Goal: Find specific page/section: Find specific page/section

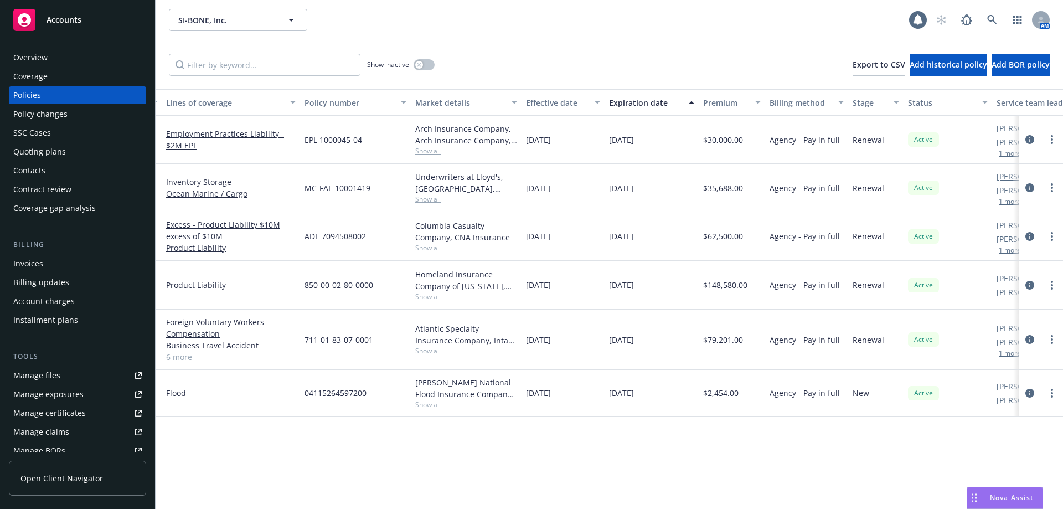
scroll to position [0, 161]
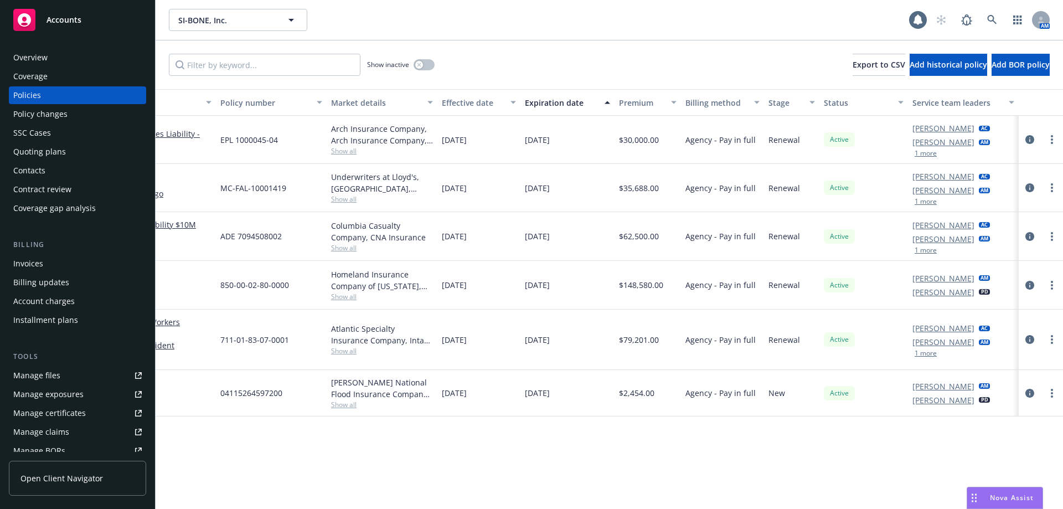
click at [932, 150] on button "1 more" at bounding box center [925, 153] width 22 height 7
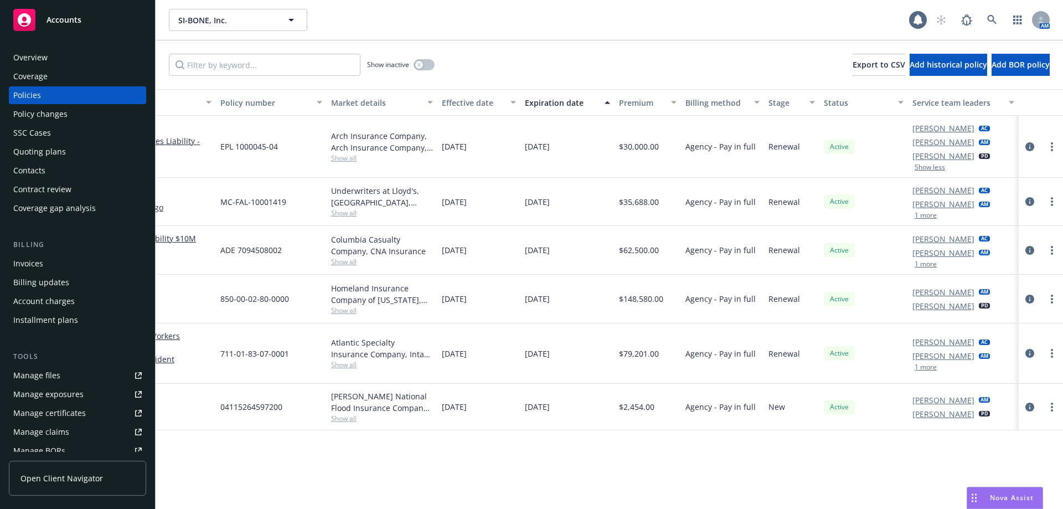
scroll to position [0, 0]
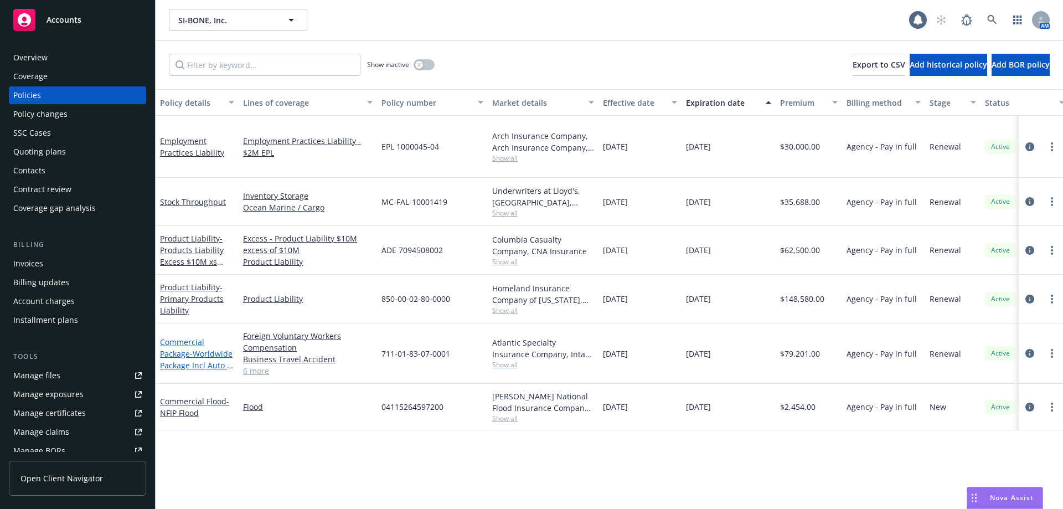
click at [184, 353] on link "Commercial Package - Worldwide Package Incl Auto & Umbrella" at bounding box center [196, 358] width 73 height 45
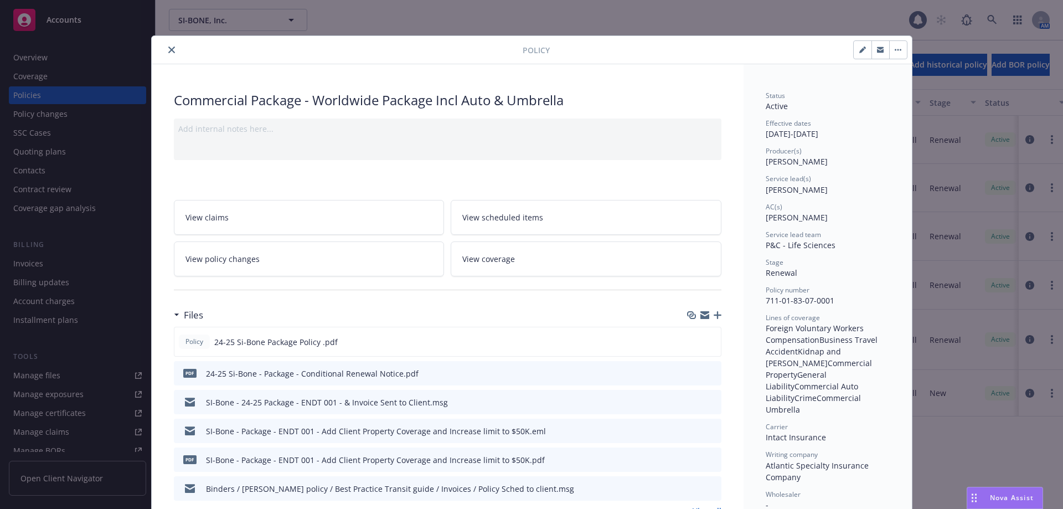
click at [169, 46] on icon "close" at bounding box center [171, 49] width 7 height 7
